Goal: Information Seeking & Learning: Learn about a topic

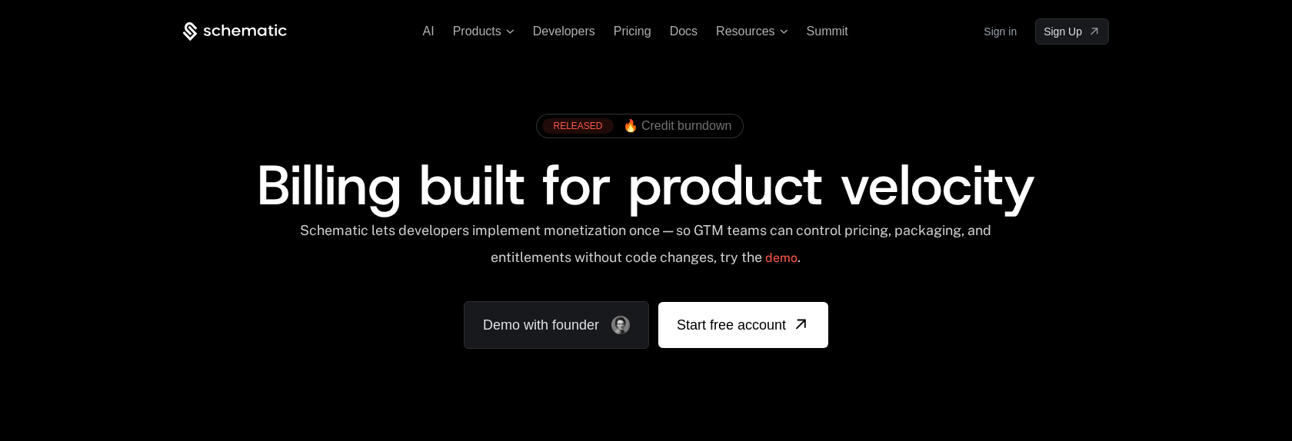
click at [241, 284] on div "RELEASED 🔥 Credit burndown Billing built for product velocity Schematic lets de…" at bounding box center [646, 227] width 926 height 243
click at [257, 194] on span "Billing built for product velocity" at bounding box center [646, 185] width 778 height 74
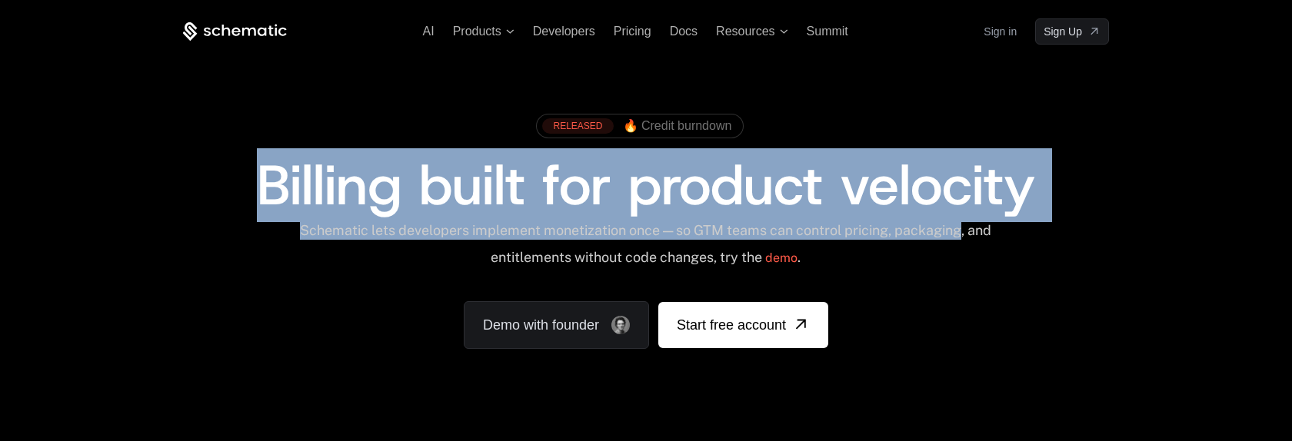
drag, startPoint x: 260, startPoint y: 201, endPoint x: 976, endPoint y: 225, distance: 716.1
click at [976, 225] on div "RELEASED 🔥 Credit burndown Billing built for product velocity Schematic lets de…" at bounding box center [646, 227] width 926 height 243
copy div "Billing built for product velocity Schematic lets developers implement monetiza…"
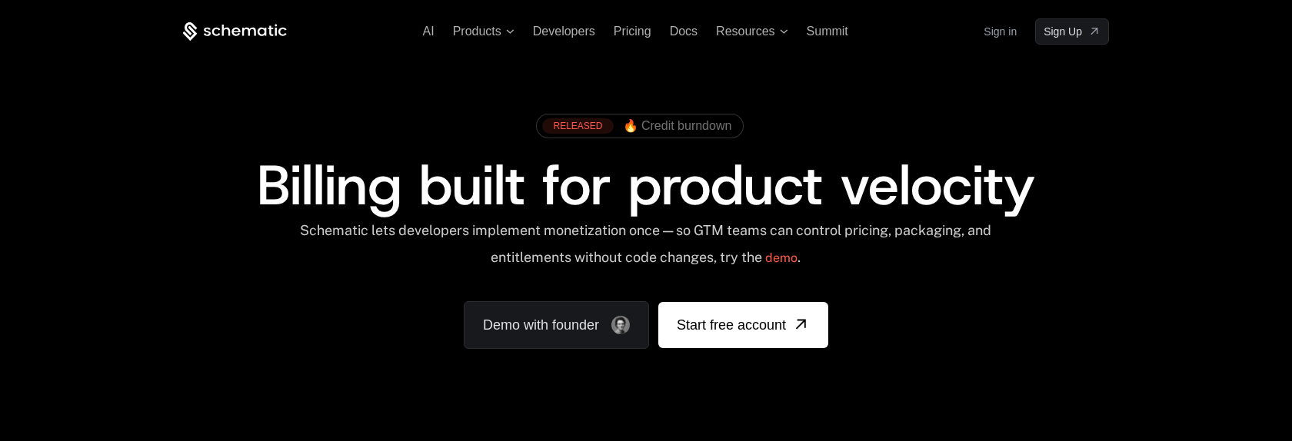
click at [985, 343] on div "RELEASED 🔥 Credit burndown Billing built for product velocity Schematic lets de…" at bounding box center [646, 227] width 926 height 243
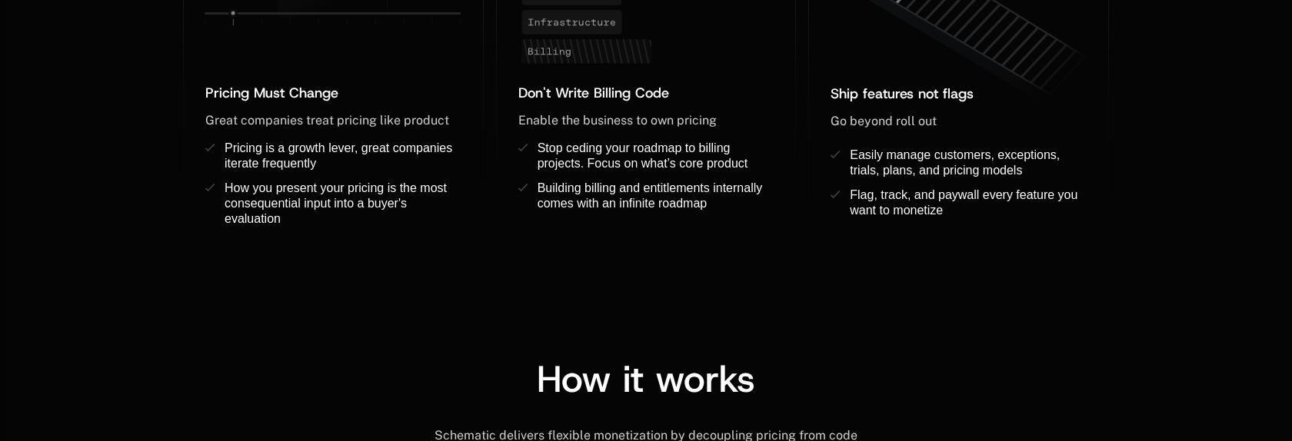
scroll to position [1421, 0]
